Goal: Task Accomplishment & Management: Use online tool/utility

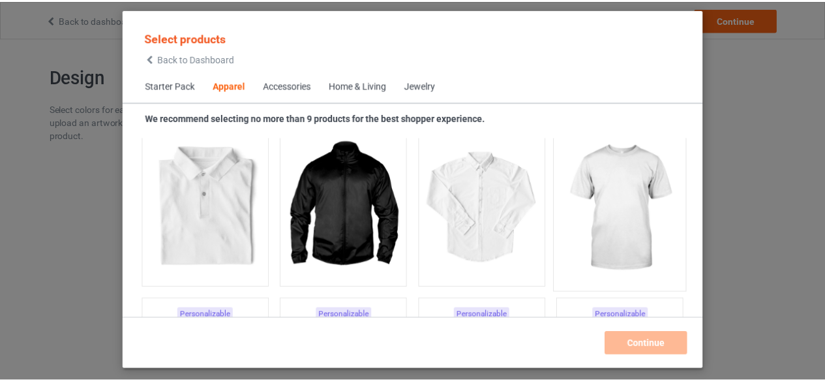
scroll to position [568, 0]
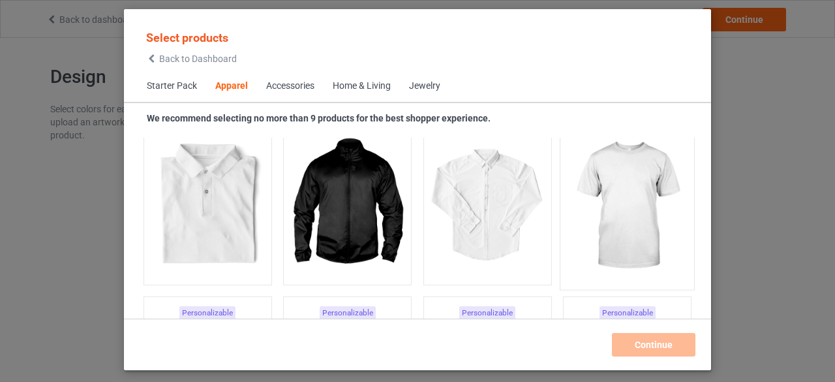
click at [603, 207] on img at bounding box center [627, 205] width 123 height 153
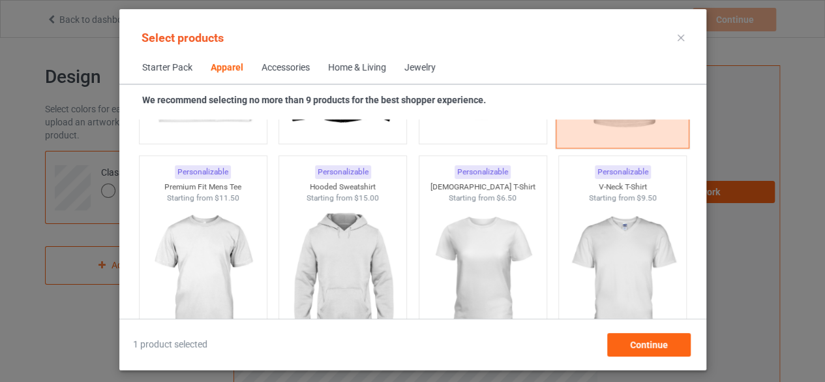
scroll to position [738, 0]
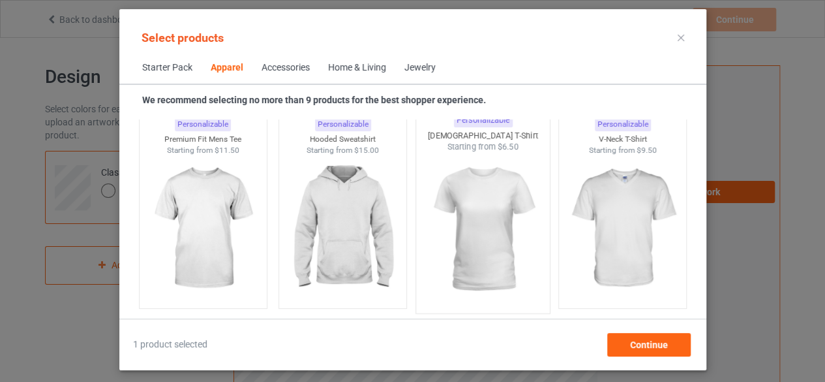
click at [466, 205] on img at bounding box center [482, 229] width 123 height 153
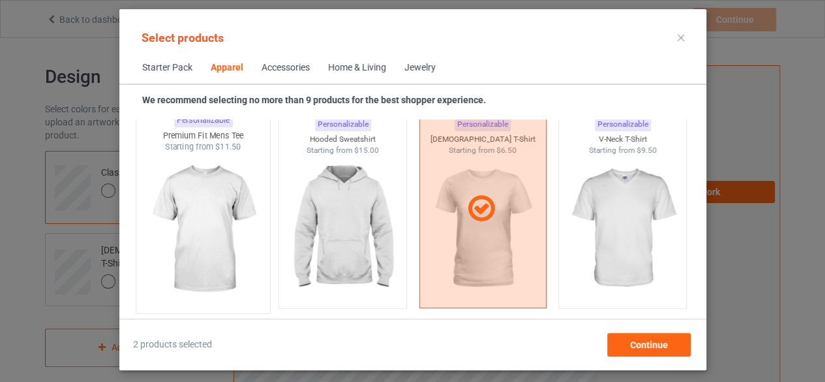
click at [196, 209] on img at bounding box center [203, 229] width 123 height 153
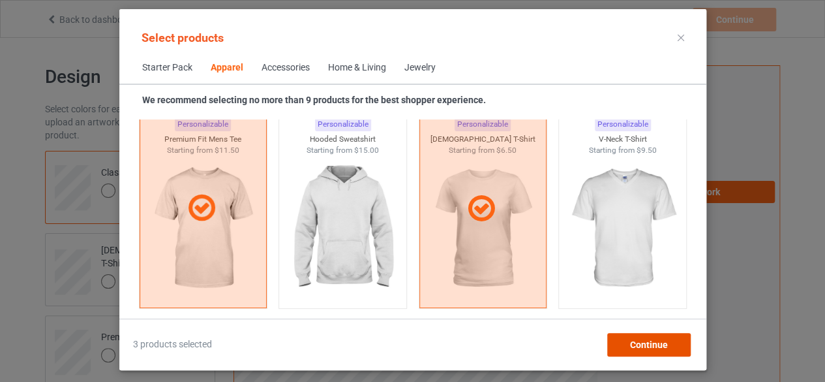
click at [631, 340] on span "Continue" at bounding box center [648, 344] width 38 height 10
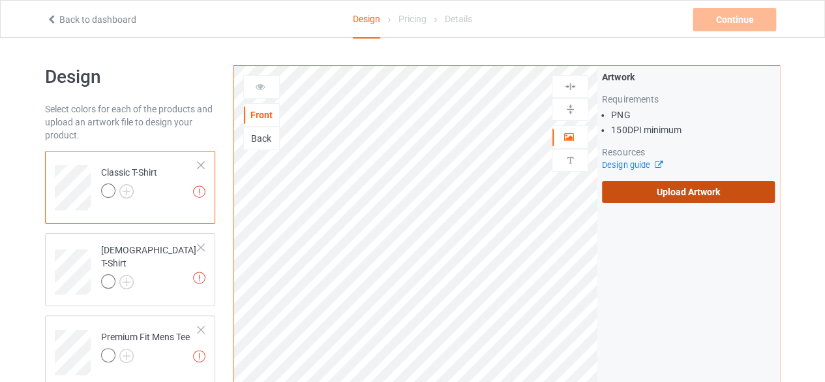
click at [661, 189] on label "Upload Artwork" at bounding box center [688, 192] width 173 height 22
click at [0, 0] on input "Upload Artwork" at bounding box center [0, 0] width 0 height 0
click at [680, 192] on label "Upload Artwork" at bounding box center [688, 192] width 173 height 22
click at [0, 0] on input "Upload Artwork" at bounding box center [0, 0] width 0 height 0
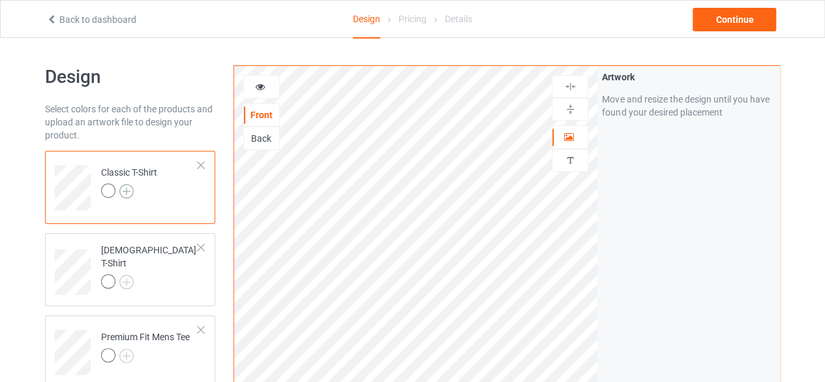
click at [129, 192] on img at bounding box center [126, 191] width 14 height 14
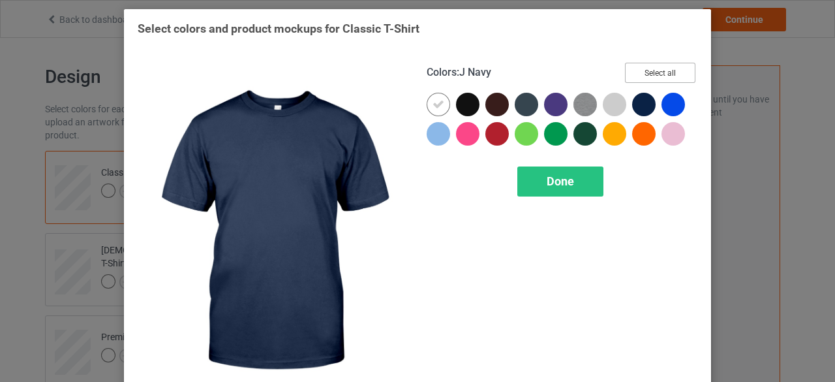
click at [641, 81] on button "Select all" at bounding box center [660, 73] width 70 height 20
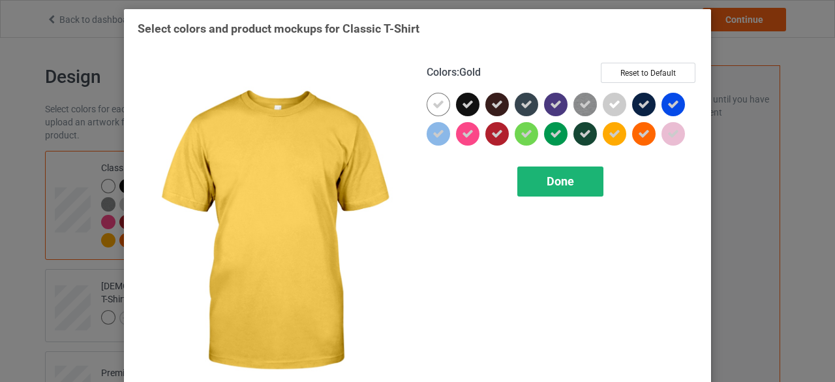
click at [568, 185] on span "Done" at bounding box center [560, 181] width 27 height 14
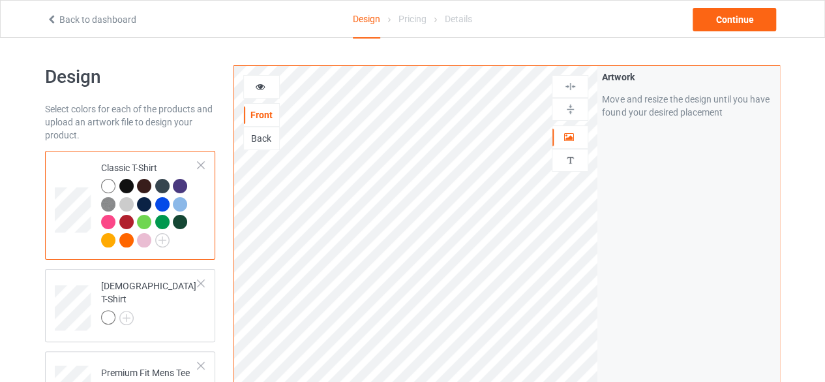
click at [260, 91] on div at bounding box center [261, 86] width 35 height 13
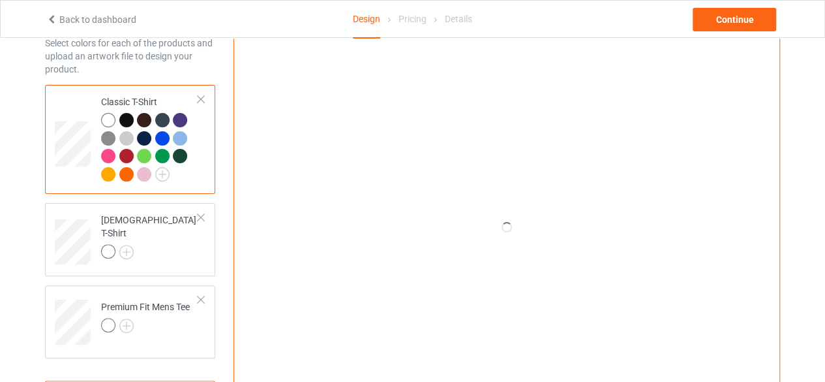
scroll to position [67, 0]
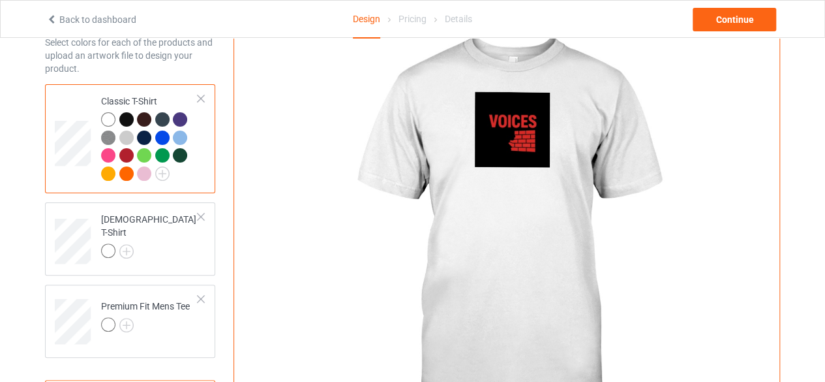
click at [507, 122] on img at bounding box center [506, 226] width 363 height 454
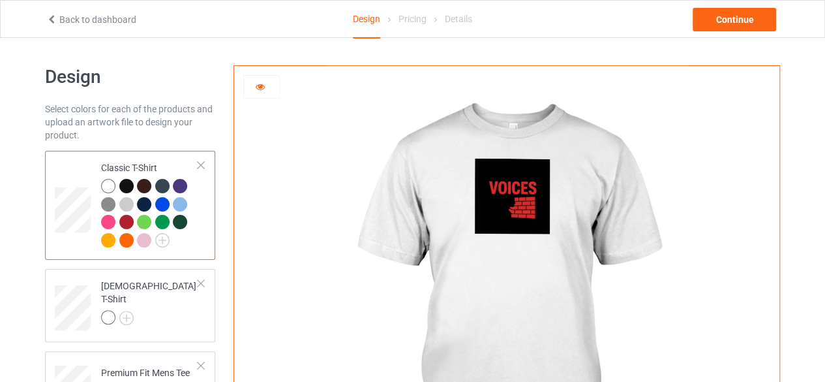
click at [262, 84] on icon at bounding box center [260, 84] width 11 height 9
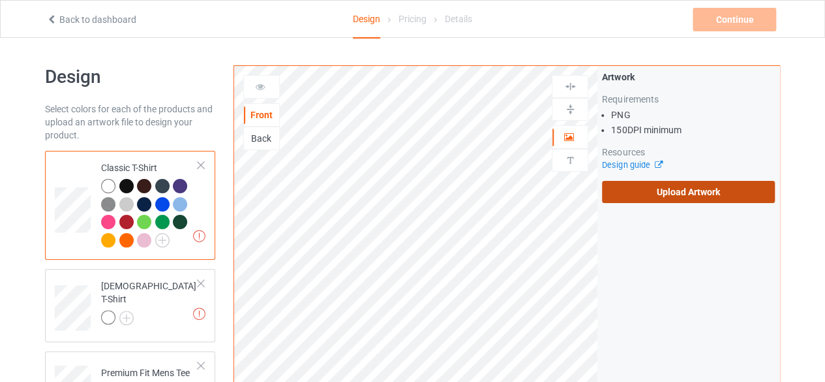
click at [669, 197] on label "Upload Artwork" at bounding box center [688, 192] width 173 height 22
click at [0, 0] on input "Upload Artwork" at bounding box center [0, 0] width 0 height 0
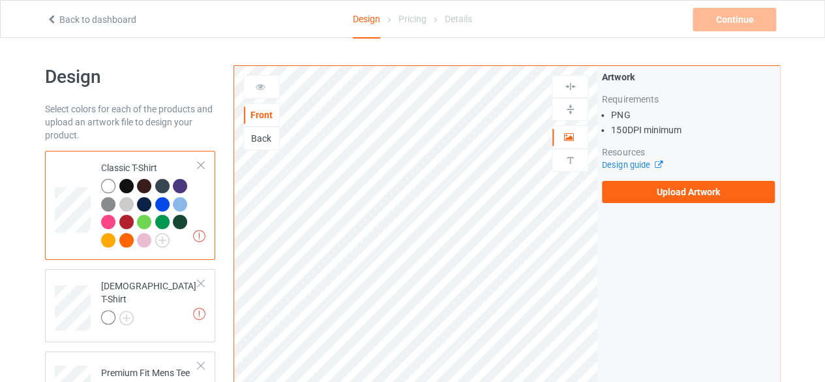
click at [121, 27] on div "Back to dashboard Design Pricing Details Continue Missing artworks" at bounding box center [412, 19] width 751 height 37
click at [84, 25] on div "Back to dashboard Design Pricing Details Continue Missing artworks" at bounding box center [412, 19] width 751 height 37
click at [88, 20] on link "Back to dashboard" at bounding box center [91, 19] width 90 height 10
